Goal: Transaction & Acquisition: Purchase product/service

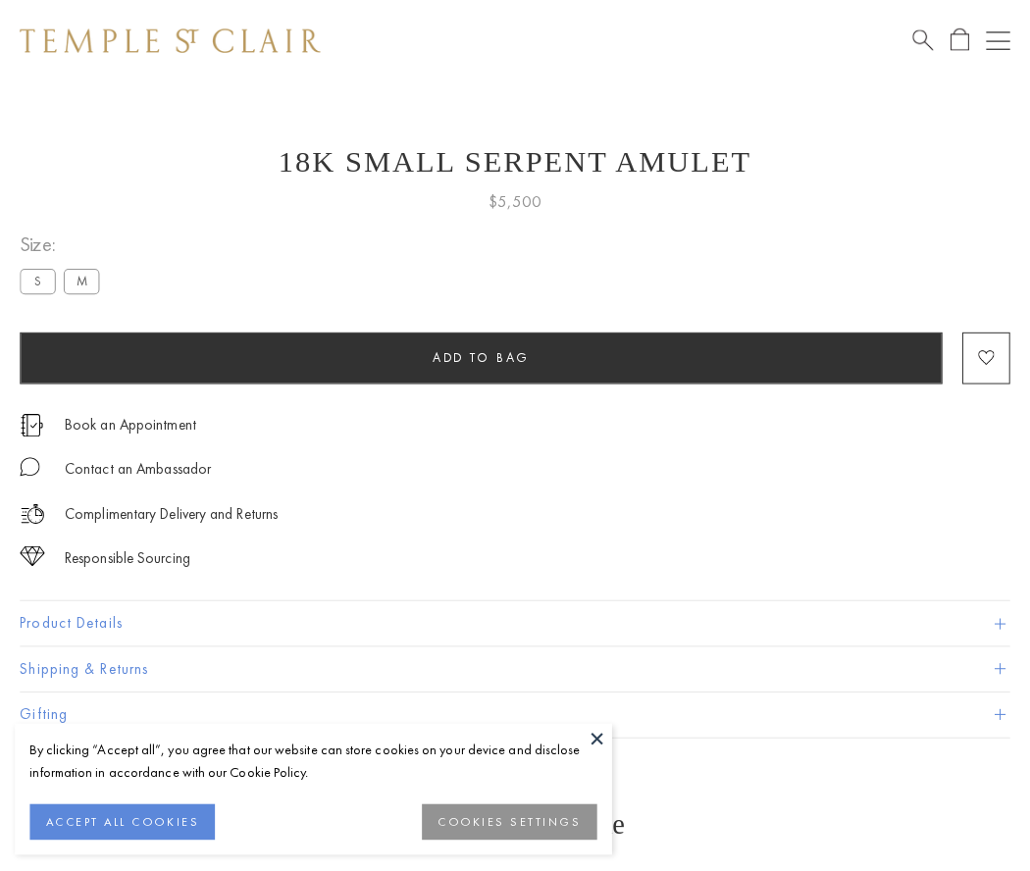
scroll to position [79, 0]
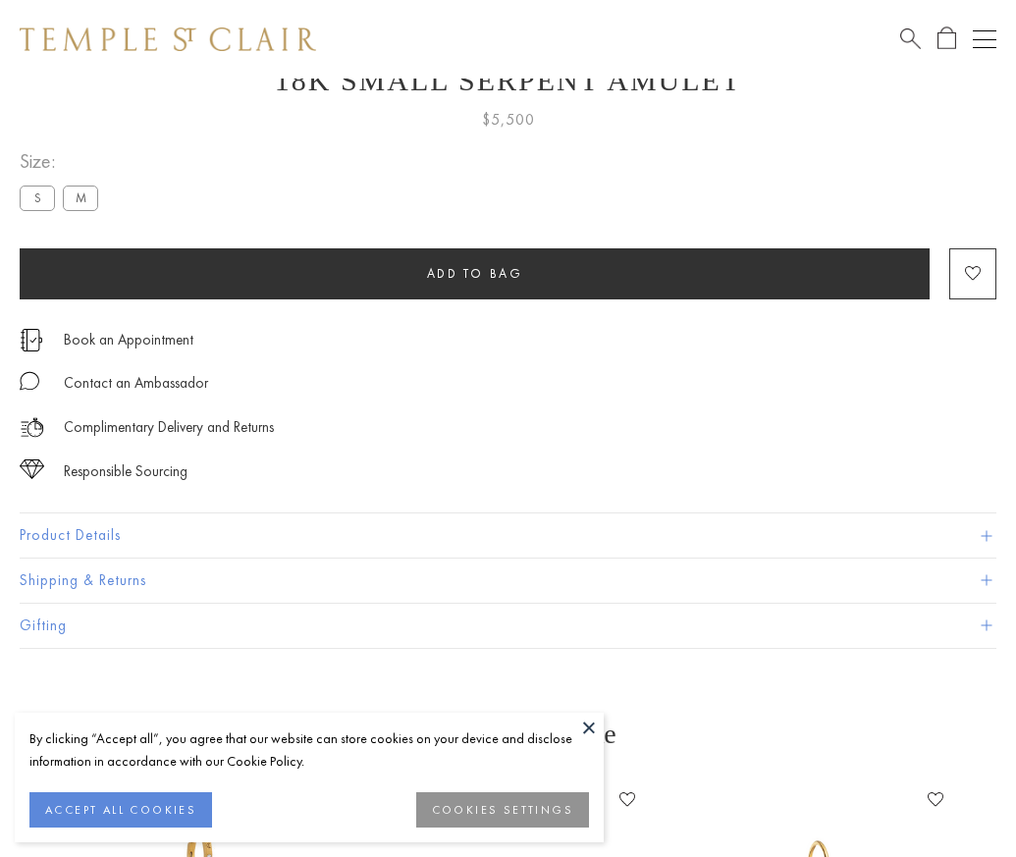
click at [474, 273] on span "Add to bag" at bounding box center [475, 273] width 96 height 17
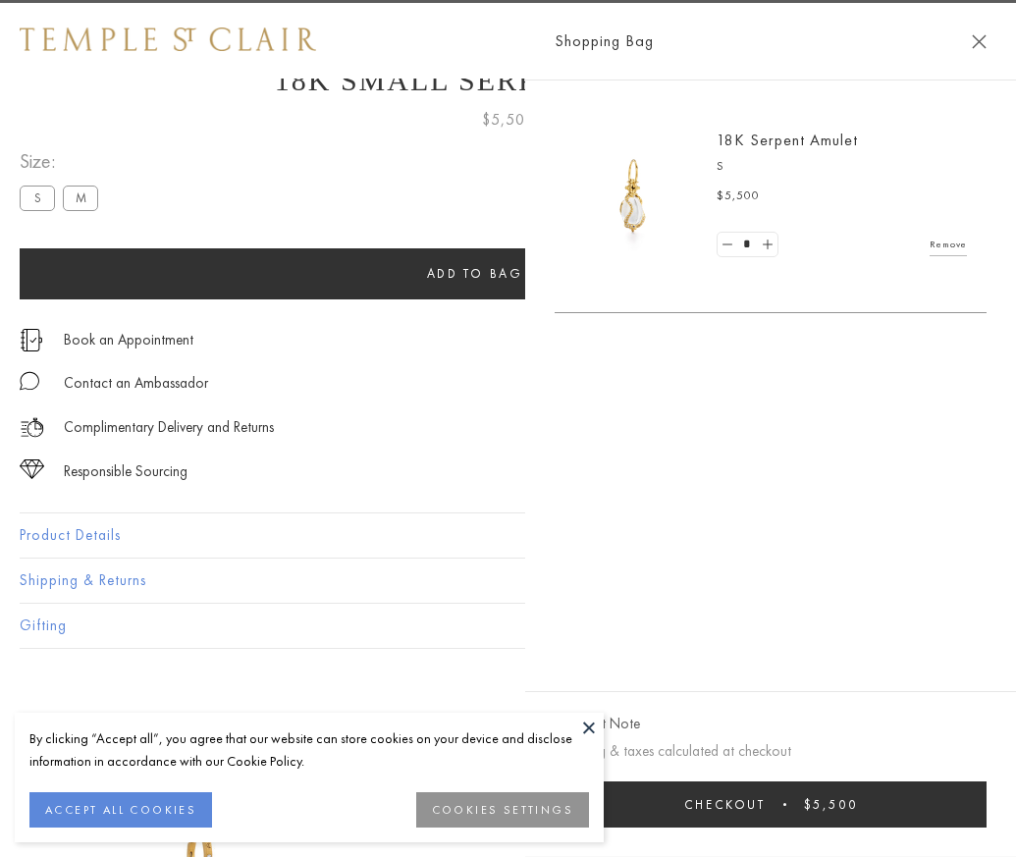
click at [858, 813] on span "$5,500" at bounding box center [831, 804] width 54 height 17
